Goal: Task Accomplishment & Management: Manage account settings

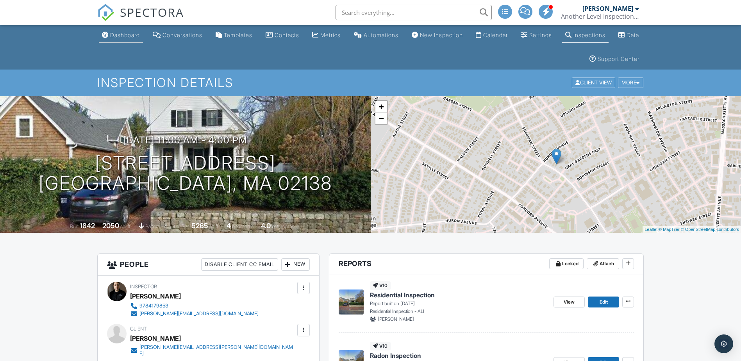
click at [125, 38] on div "Dashboard" at bounding box center [125, 35] width 30 height 7
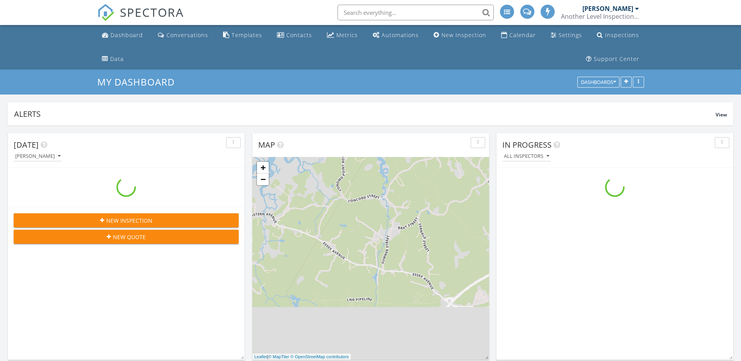
scroll to position [802, 753]
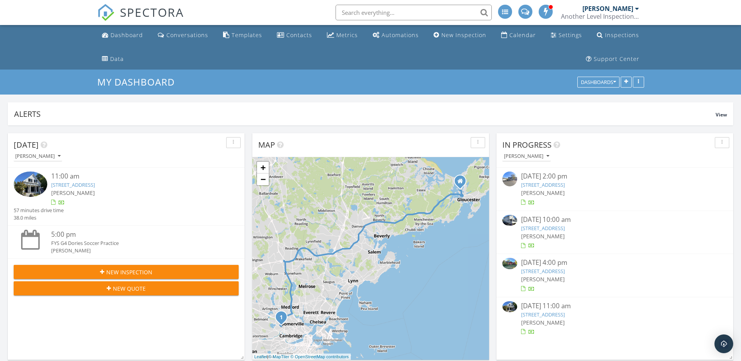
click at [134, 273] on span "New Inspection" at bounding box center [129, 272] width 46 height 8
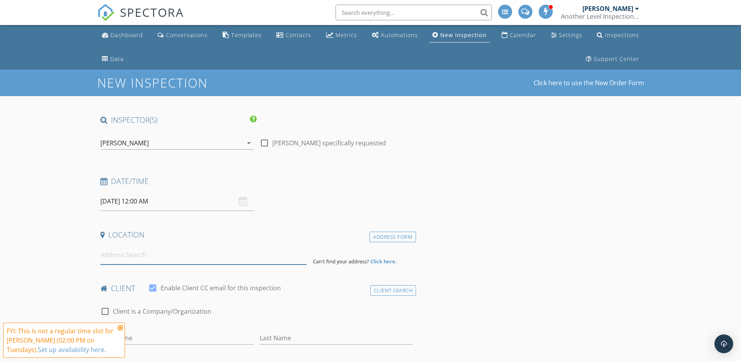
click at [184, 254] on input at bounding box center [203, 254] width 206 height 19
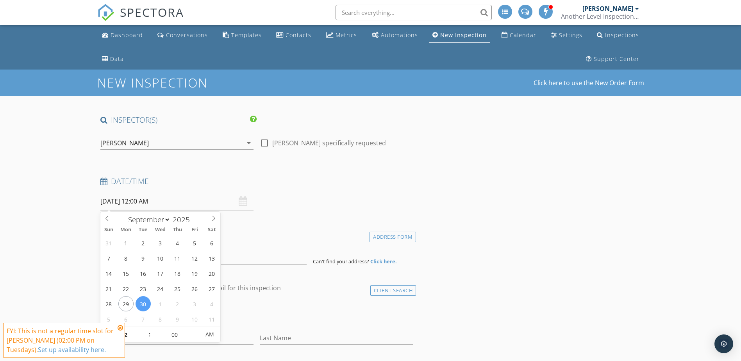
click at [154, 200] on input "09/30/2025 12:00 AM" at bounding box center [176, 201] width 153 height 19
select select "9"
type input "10/03/2025 12:00 AM"
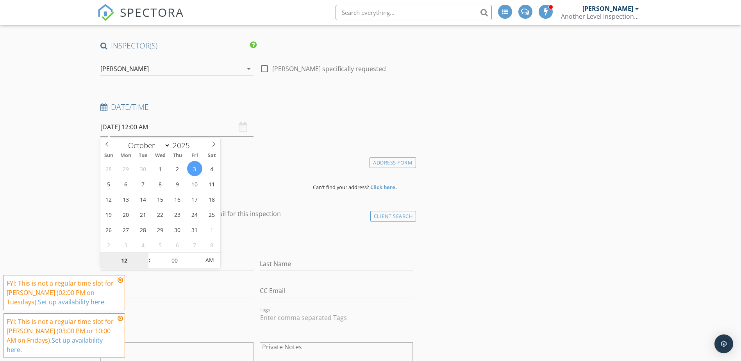
scroll to position [78, 0]
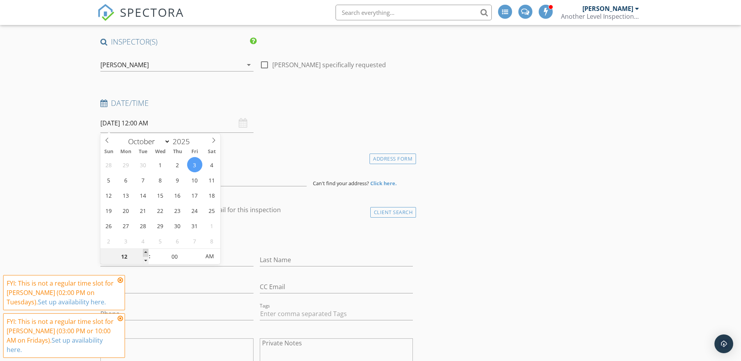
type input "01"
type input "10/03/2025 1:00 AM"
click at [147, 251] on span at bounding box center [145, 253] width 5 height 8
type input "05"
type input "10/03/2025 1:05 AM"
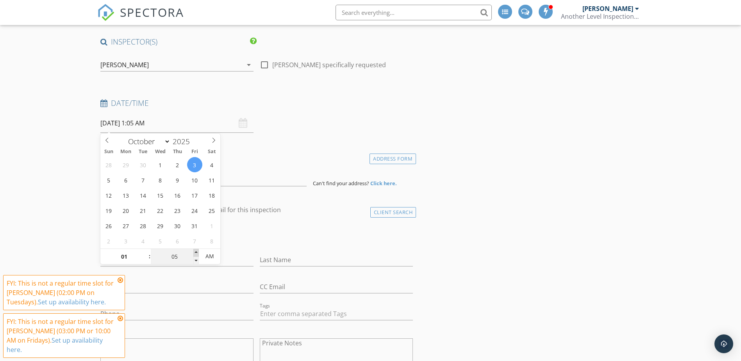
click at [195, 252] on span at bounding box center [195, 253] width 5 height 8
type input "10"
type input "10/03/2025 1:10 AM"
click at [195, 252] on span at bounding box center [195, 253] width 5 height 8
type input "15"
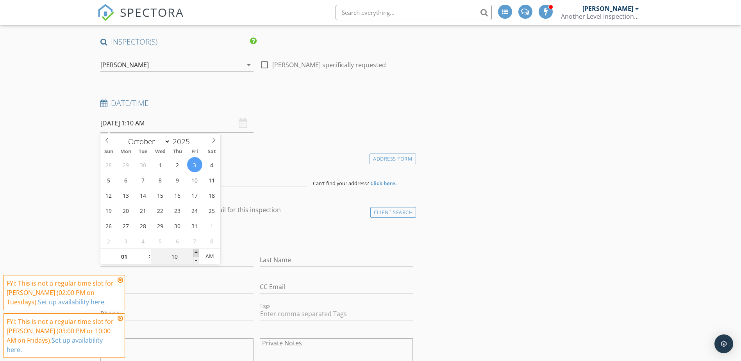
type input "10/03/2025 1:15 AM"
click at [195, 252] on span at bounding box center [195, 253] width 5 height 8
type input "20"
type input "10/03/2025 1:20 AM"
click at [195, 252] on span at bounding box center [195, 253] width 5 height 8
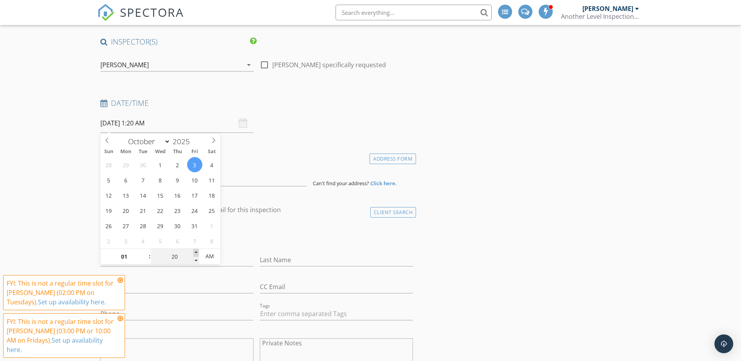
type input "25"
type input "10/03/2025 1:25 AM"
click at [195, 252] on span at bounding box center [195, 253] width 5 height 8
type input "30"
click at [195, 252] on span at bounding box center [195, 253] width 5 height 8
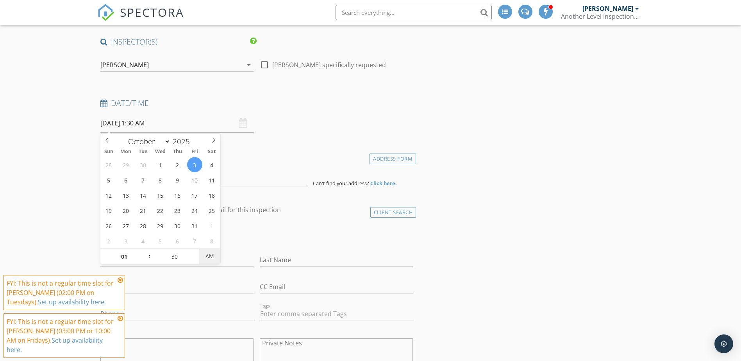
type input "10/03/2025 1:30 PM"
click at [207, 255] on span "AM" at bounding box center [209, 257] width 21 height 16
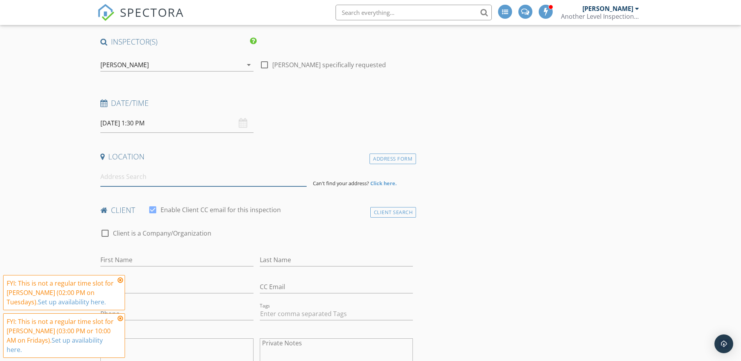
click at [194, 184] on input at bounding box center [203, 176] width 206 height 19
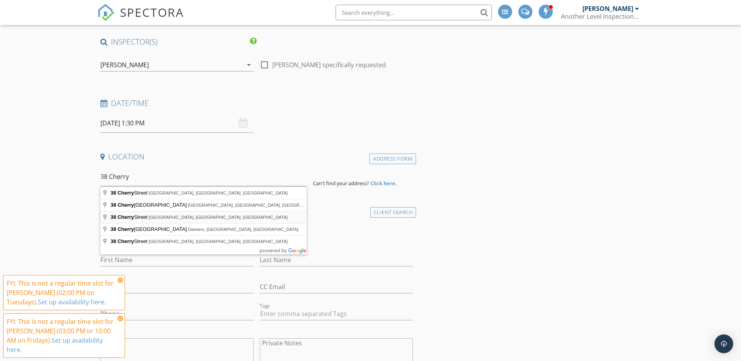
type input "38 Cherry Street, Lynn, MA, USA"
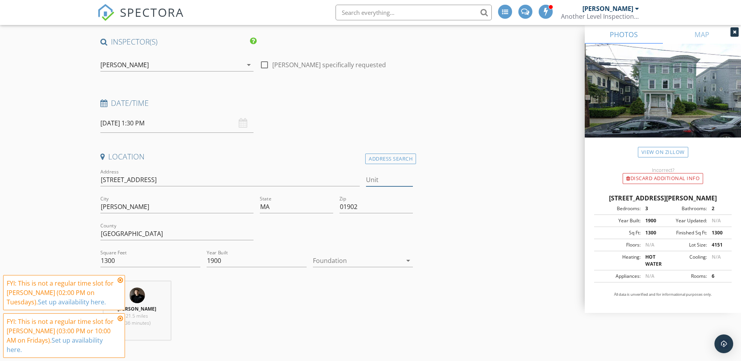
click at [394, 179] on input "Unit" at bounding box center [389, 180] width 47 height 13
type input "1"
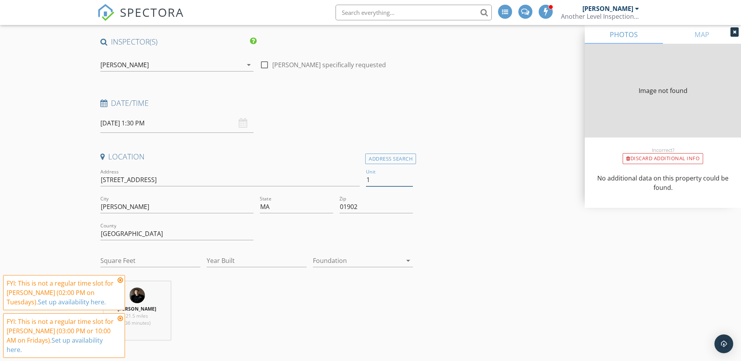
type input "1300"
type input "1900"
type input "1"
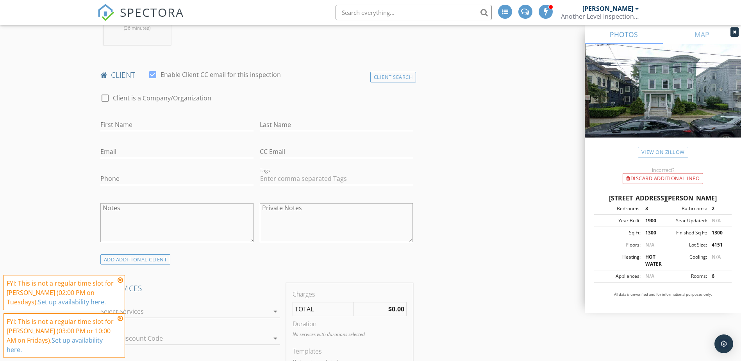
scroll to position [430, 0]
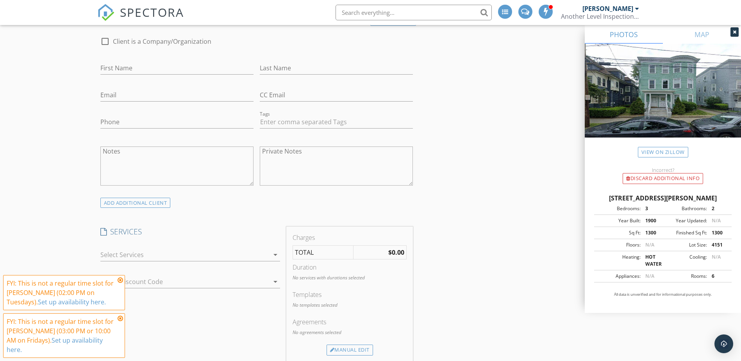
click at [140, 256] on div at bounding box center [184, 255] width 169 height 13
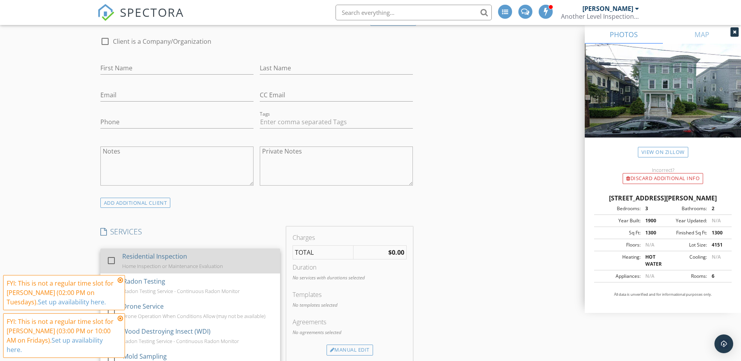
click at [107, 261] on div at bounding box center [111, 260] width 13 height 13
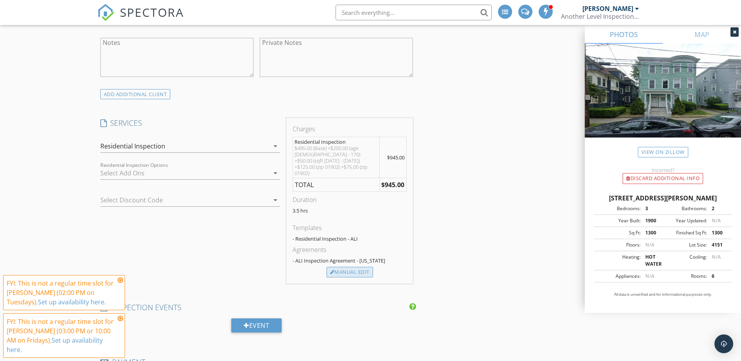
scroll to position [547, 0]
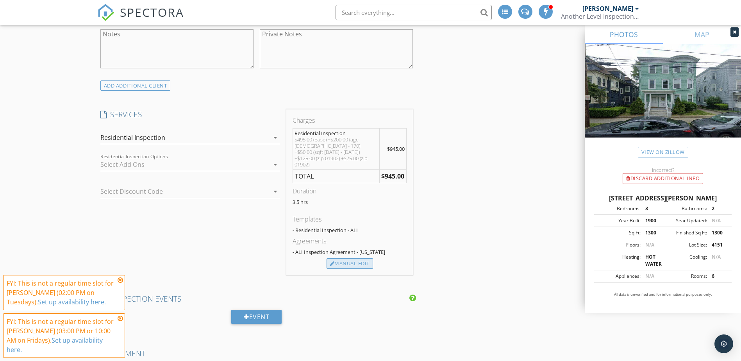
click at [358, 258] on div "Manual Edit" at bounding box center [350, 263] width 47 height 11
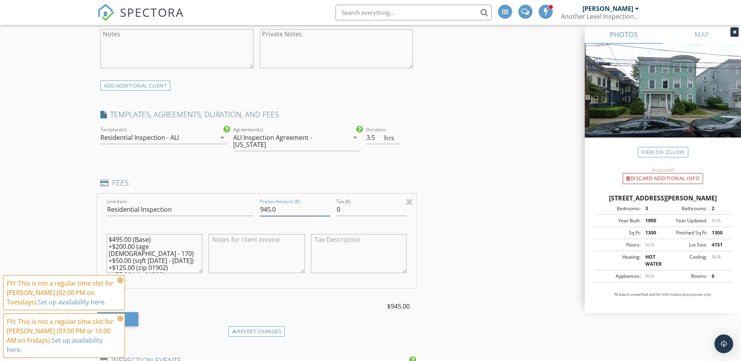
drag, startPoint x: 264, startPoint y: 208, endPoint x: 250, endPoint y: 208, distance: 13.7
click at [250, 208] on div "Line Item Residential Inspection Pretax Amount ($) 945.0 Tax ($) 0 $495.00 (Bas…" at bounding box center [256, 241] width 319 height 94
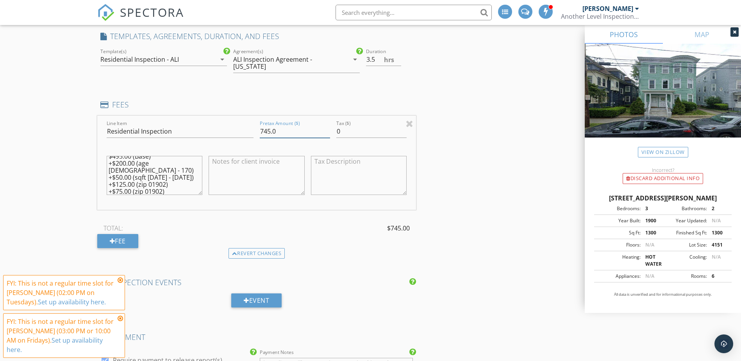
scroll to position [7, 0]
type input "745.0"
drag, startPoint x: 175, startPoint y: 183, endPoint x: 53, endPoint y: 146, distance: 127.5
click at [53, 146] on div "New Inspection Click here to use the New Order Form INSPECTOR(S) check_box Jame…" at bounding box center [370, 257] width 741 height 1626
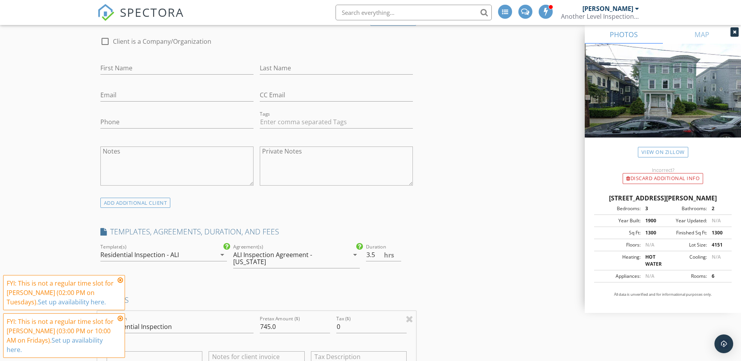
scroll to position [391, 0]
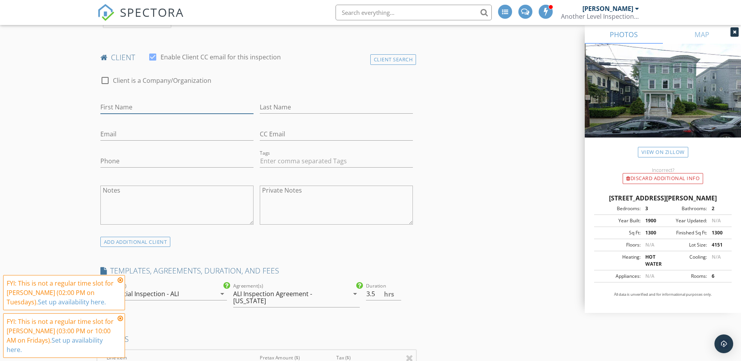
click at [187, 104] on input "First Name" at bounding box center [176, 107] width 153 height 13
type input "Simone"
type input "Monclair"
type input "monclairsi@gmail.com"
type input "781-420-2869"
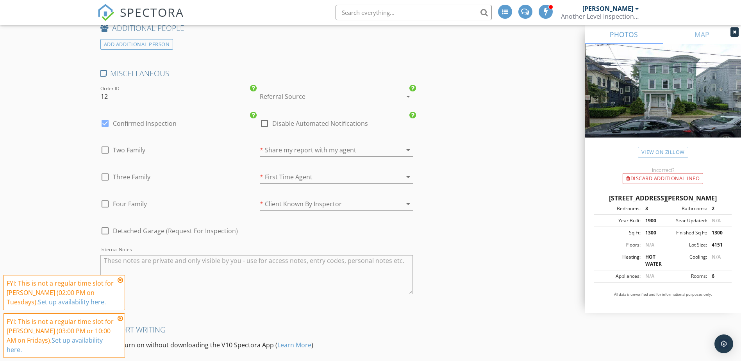
scroll to position [1211, 0]
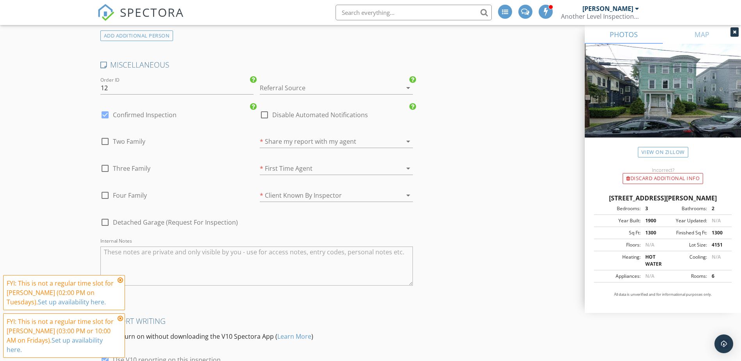
click at [290, 87] on div at bounding box center [325, 88] width 131 height 13
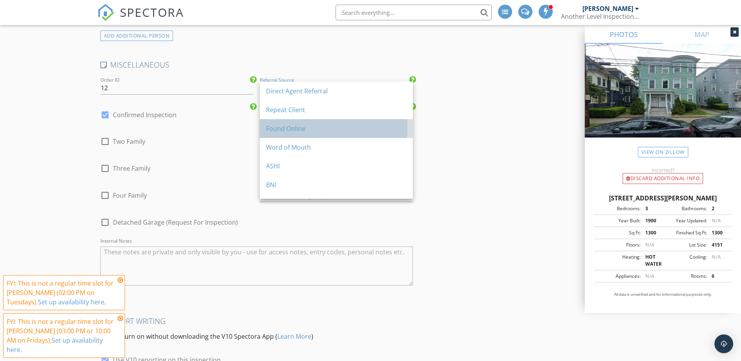
click at [288, 125] on div "Found Online" at bounding box center [336, 128] width 141 height 9
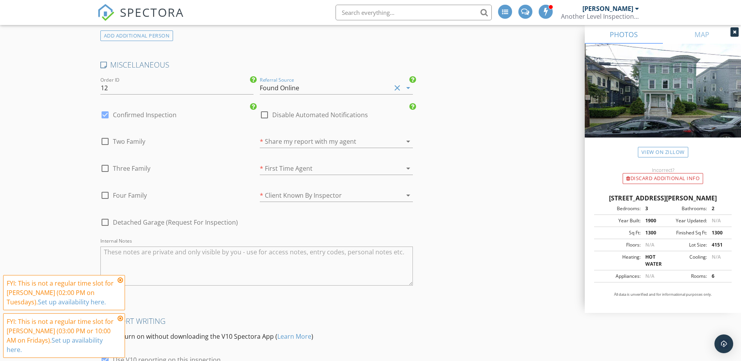
click at [267, 140] on div at bounding box center [325, 141] width 131 height 13
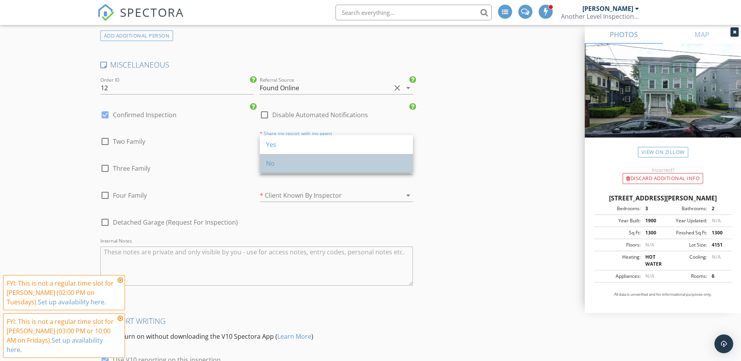
click at [272, 164] on div "No" at bounding box center [336, 163] width 141 height 9
click at [283, 170] on div at bounding box center [325, 168] width 131 height 13
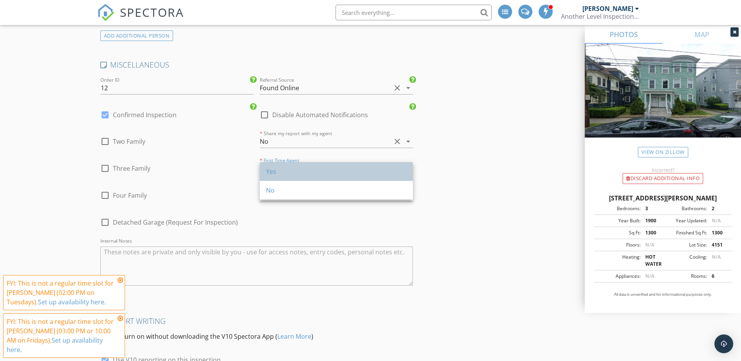
click at [289, 179] on div "Yes" at bounding box center [336, 171] width 141 height 19
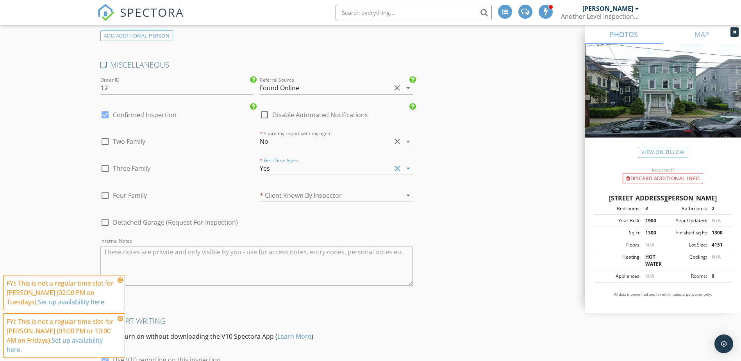
click at [293, 193] on div at bounding box center [325, 195] width 131 height 13
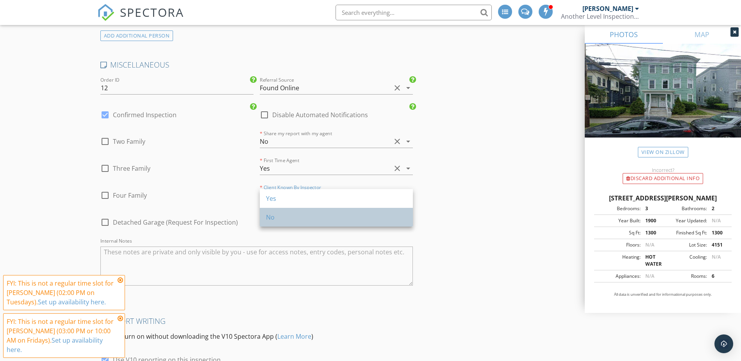
click at [292, 215] on div "No" at bounding box center [336, 217] width 141 height 9
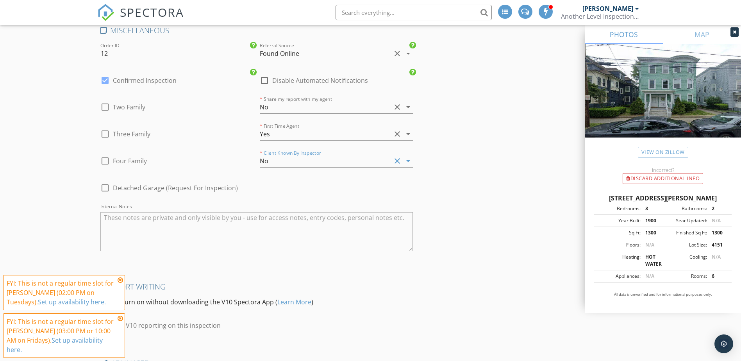
scroll to position [1334, 0]
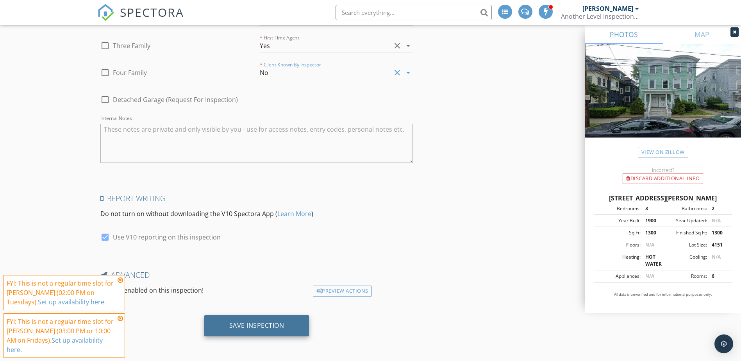
click at [286, 321] on div "Save Inspection" at bounding box center [256, 325] width 105 height 21
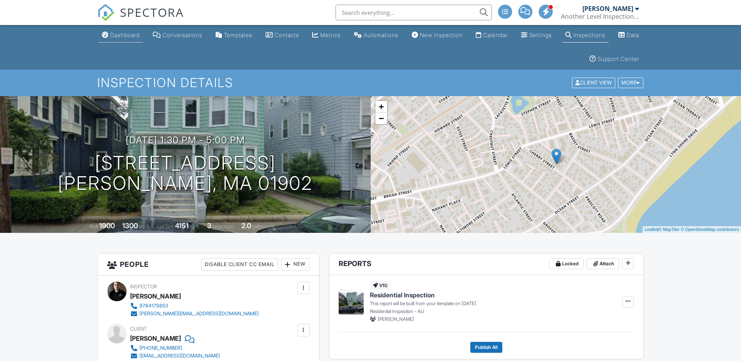
click at [119, 30] on link "Dashboard" at bounding box center [121, 35] width 44 height 14
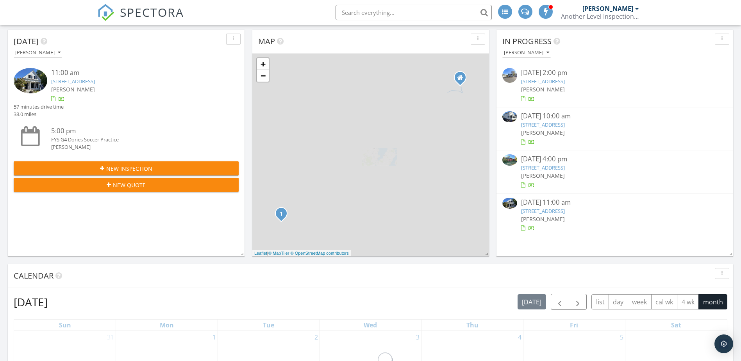
scroll to position [117, 0]
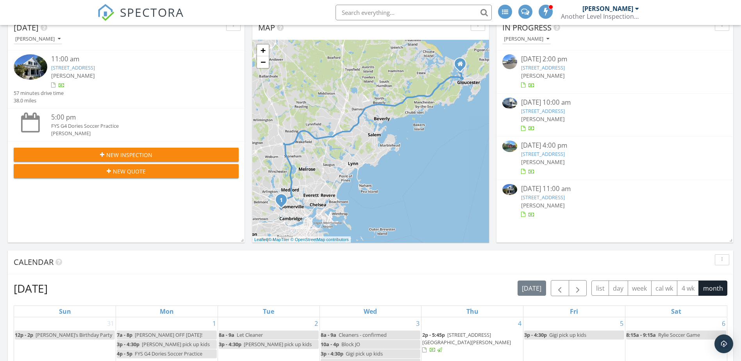
click at [528, 195] on link "99 Garden St, Cambridge, MA 02138" at bounding box center [543, 197] width 44 height 7
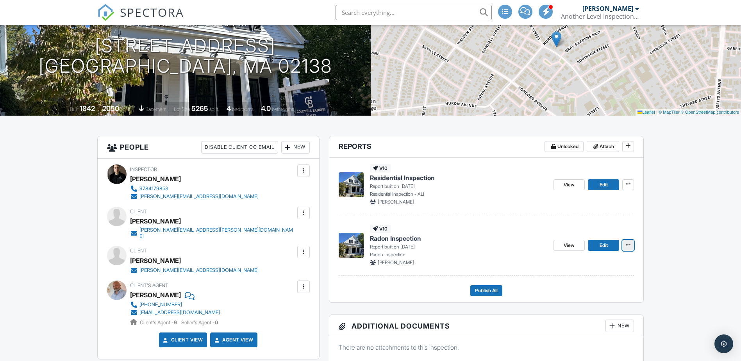
click at [626, 246] on icon at bounding box center [628, 244] width 5 height 5
click at [583, 300] on input "Delete Report" at bounding box center [589, 303] width 80 height 18
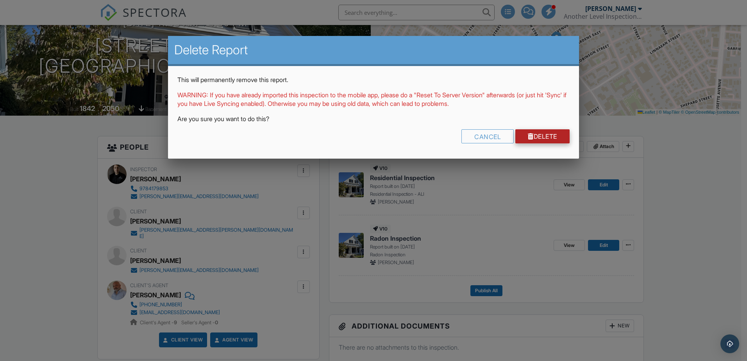
click at [538, 135] on link "Delete" at bounding box center [542, 136] width 54 height 14
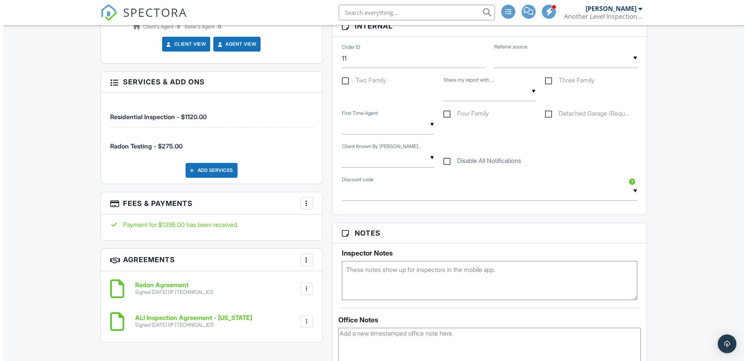
scroll to position [430, 0]
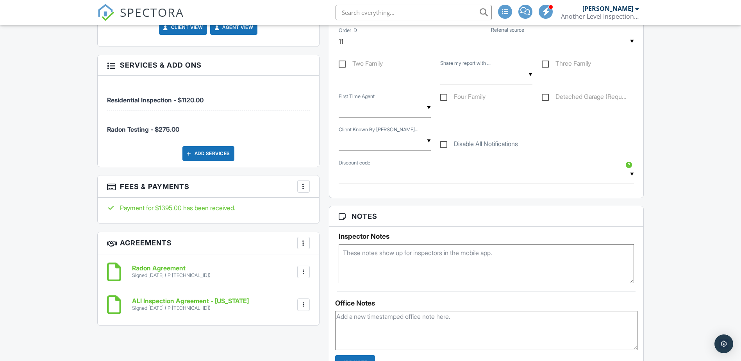
click at [305, 180] on div "More" at bounding box center [303, 186] width 13 height 13
click at [324, 210] on li "Edit Fees & Payments" at bounding box center [343, 210] width 82 height 20
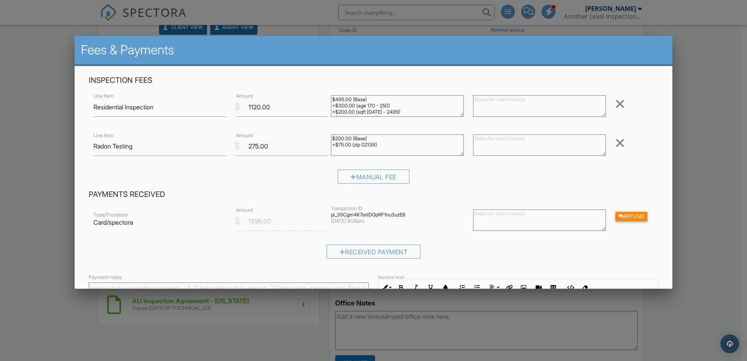
click at [616, 143] on div at bounding box center [620, 143] width 9 height 13
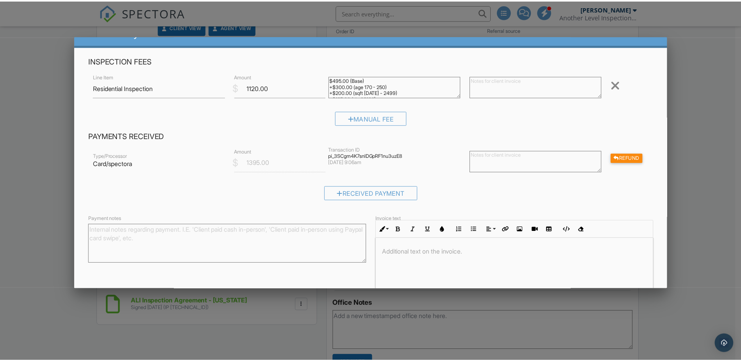
scroll to position [39, 0]
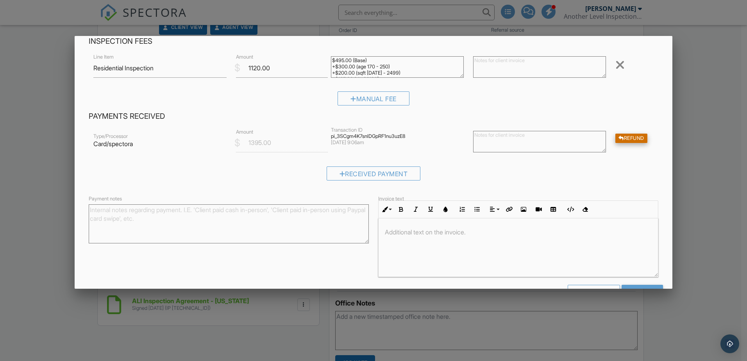
click at [624, 136] on div "Refund" at bounding box center [632, 139] width 32 height 10
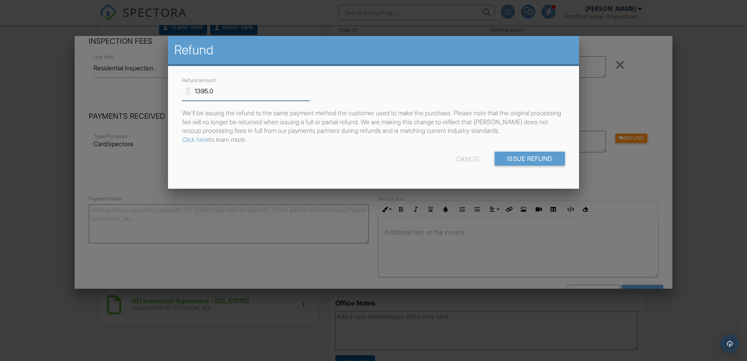
drag, startPoint x: 224, startPoint y: 93, endPoint x: 174, endPoint y: 88, distance: 50.3
click at [174, 88] on div "$ Refund amount 1395.0 We'll be issuing the refund to the same payment method t…" at bounding box center [373, 127] width 411 height 123
type input "275"
click at [457, 161] on div "Cancel" at bounding box center [468, 159] width 25 height 14
click at [603, 136] on div at bounding box center [373, 186] width 747 height 451
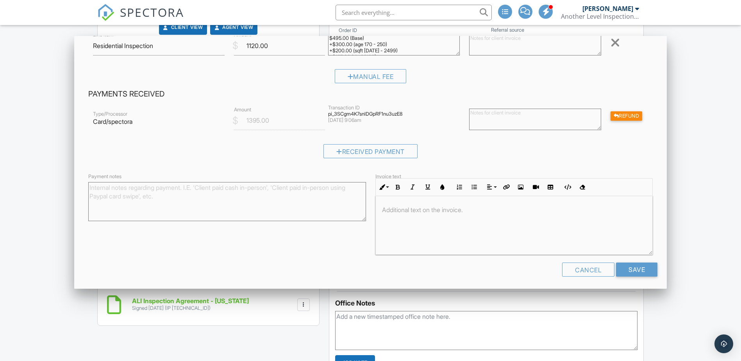
scroll to position [64, 0]
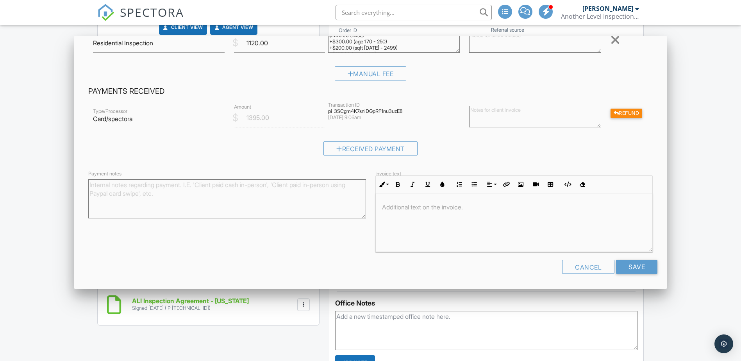
click at [586, 268] on div "Cancel" at bounding box center [588, 267] width 52 height 14
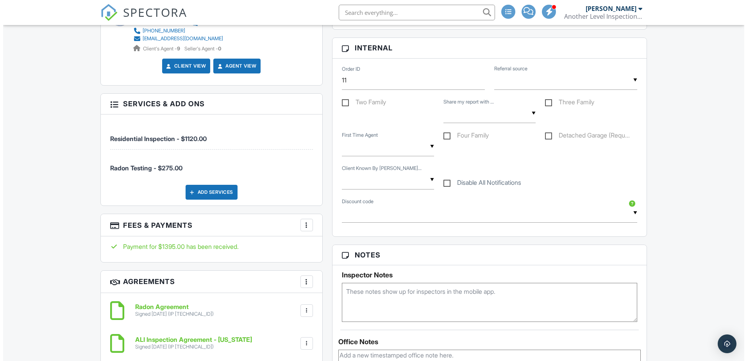
scroll to position [391, 0]
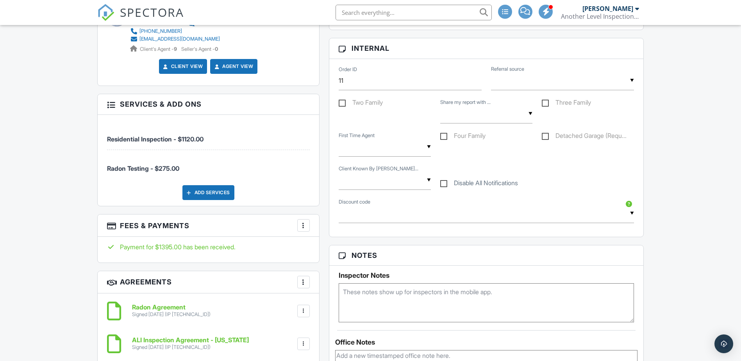
click at [302, 222] on div at bounding box center [304, 226] width 8 height 8
click at [326, 244] on li "Edit Fees & Payments" at bounding box center [343, 250] width 82 height 20
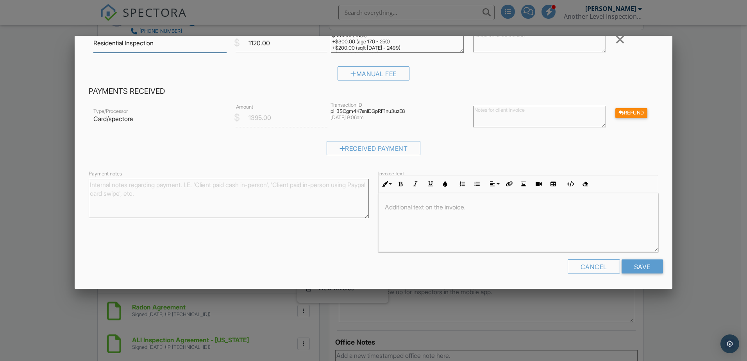
scroll to position [61, 0]
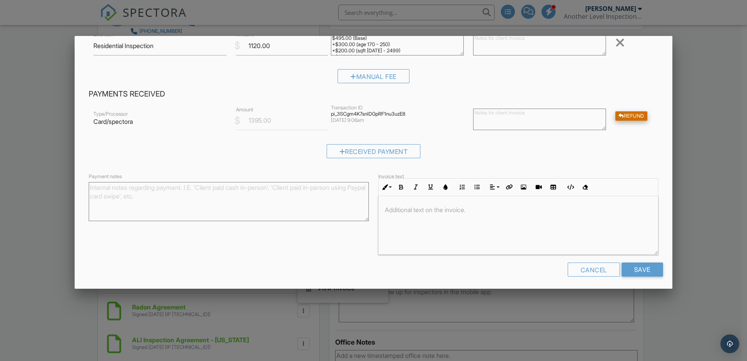
click at [636, 115] on div "Refund" at bounding box center [632, 116] width 32 height 10
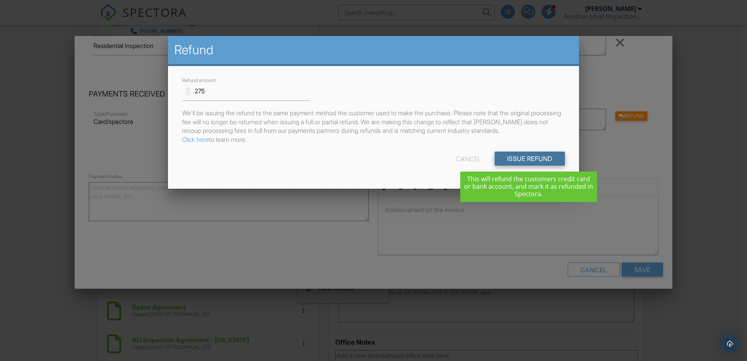
click at [529, 159] on input "Issue Refund" at bounding box center [530, 159] width 70 height 14
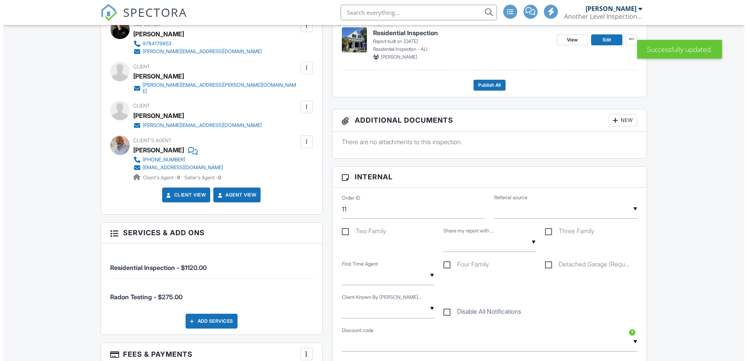
scroll to position [430, 0]
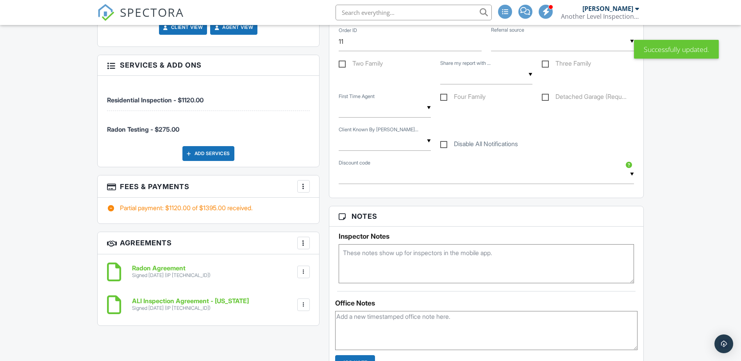
click at [302, 184] on div at bounding box center [304, 187] width 8 height 8
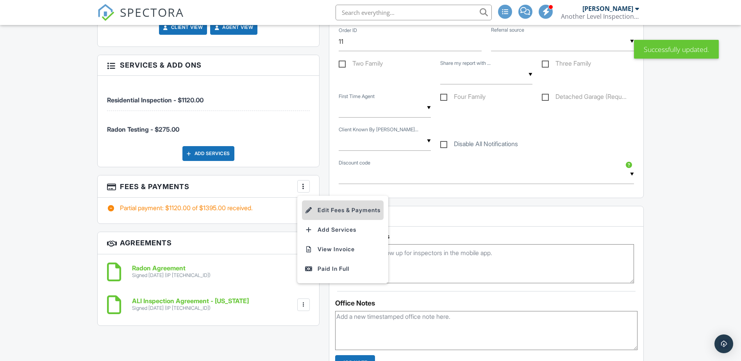
click at [352, 211] on li "Edit Fees & Payments" at bounding box center [343, 210] width 82 height 20
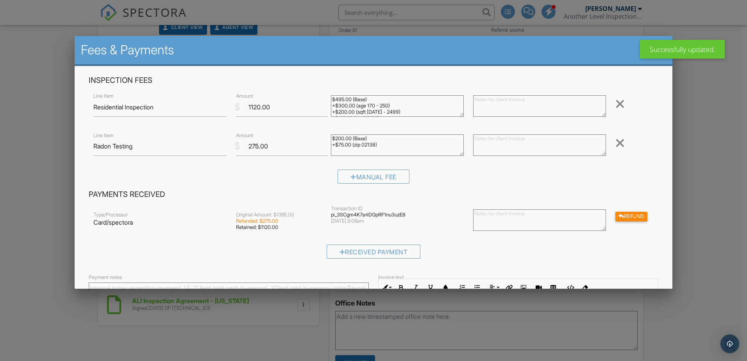
click at [616, 143] on div at bounding box center [620, 143] width 9 height 13
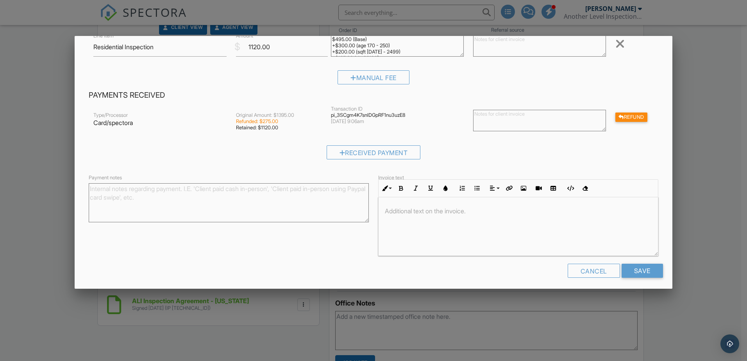
scroll to position [64, 0]
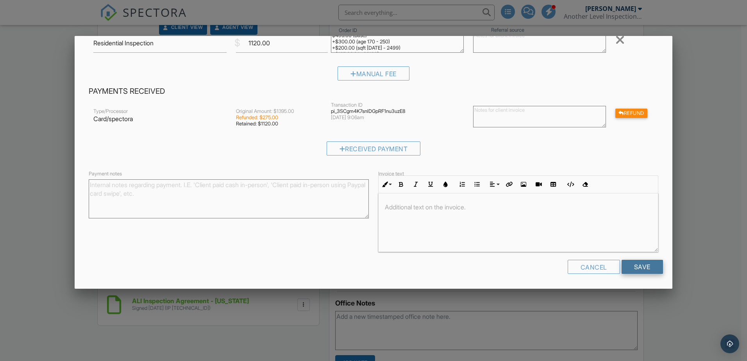
click at [624, 266] on input "Save" at bounding box center [642, 267] width 41 height 14
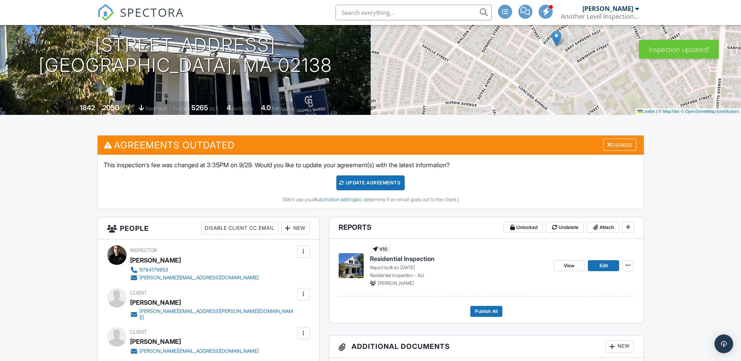
scroll to position [63, 0]
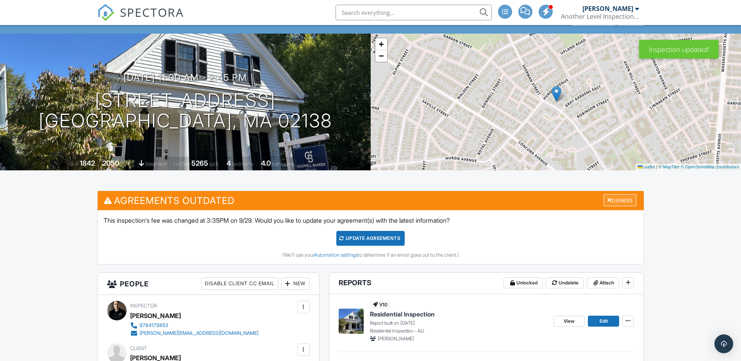
click at [621, 197] on div "Dismiss" at bounding box center [620, 200] width 33 height 12
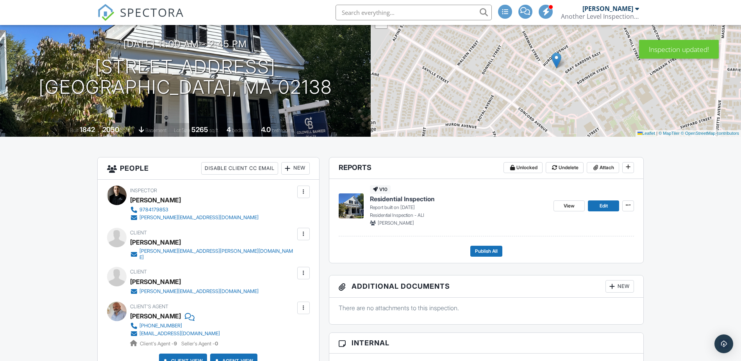
scroll to position [141, 0]
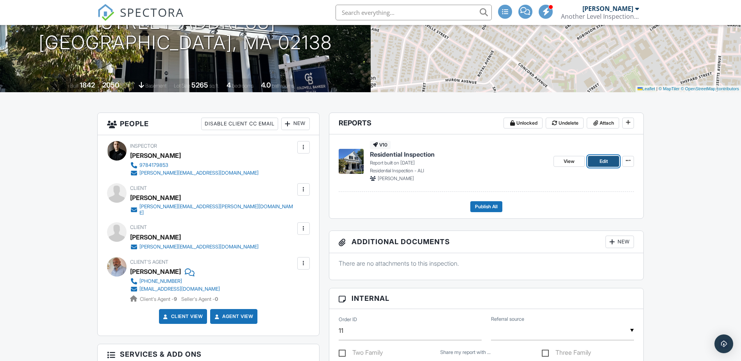
click at [608, 157] on span "Edit" at bounding box center [604, 161] width 8 height 8
